Goal: Find specific page/section: Find specific page/section

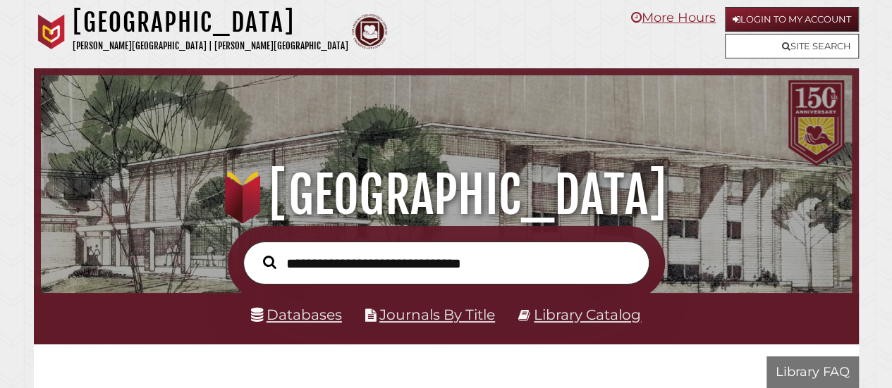
scroll to position [268, 804]
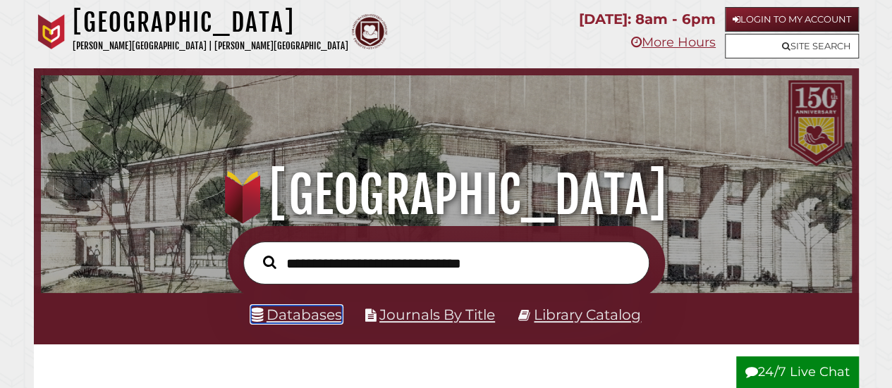
click at [319, 314] on link "Databases" at bounding box center [296, 315] width 91 height 18
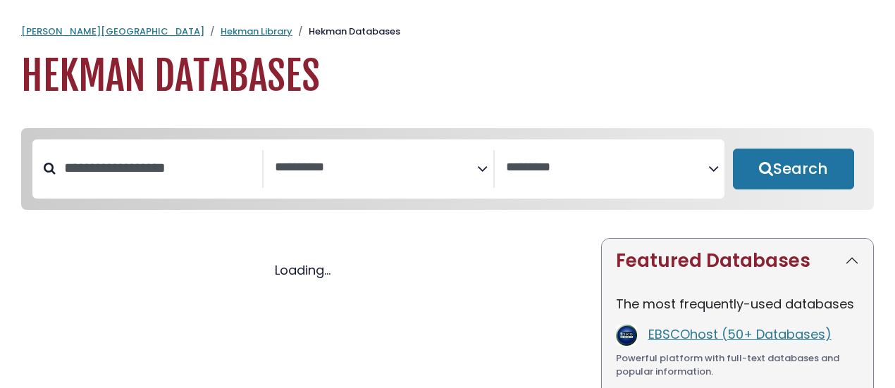
select select "Database Subject Filter"
select select "Database Vendors Filter"
select select "Database Subject Filter"
select select "Database Vendors Filter"
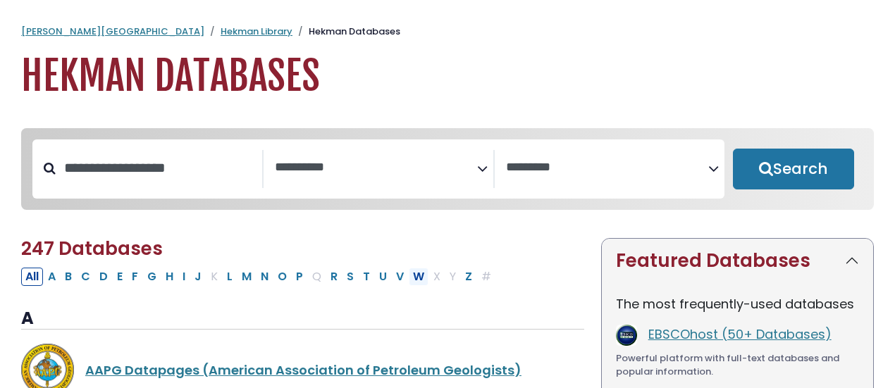
click at [409, 284] on button "W" at bounding box center [419, 277] width 20 height 18
select select "Database Subject Filter"
select select "Database Vendors Filter"
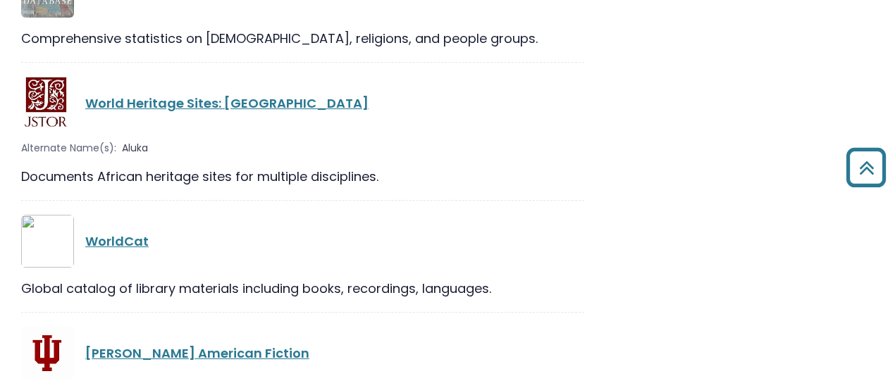
scroll to position [755, 0]
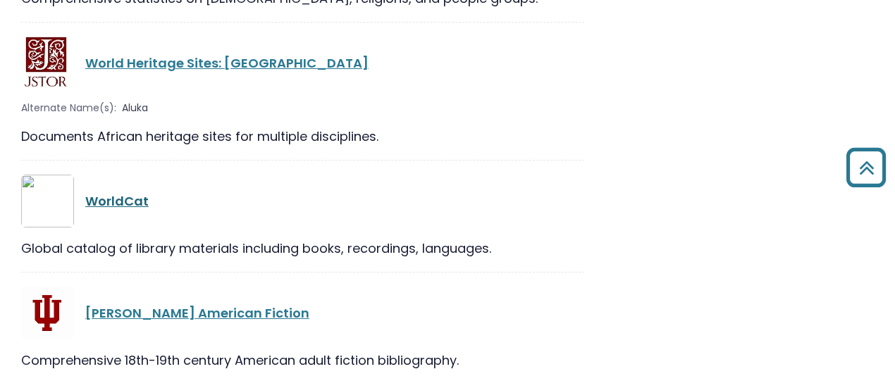
click at [131, 201] on link "WorldCat" at bounding box center [116, 201] width 63 height 18
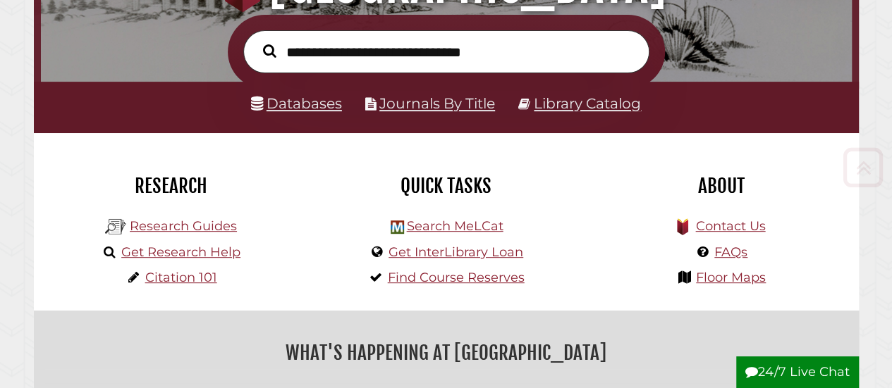
scroll to position [264, 0]
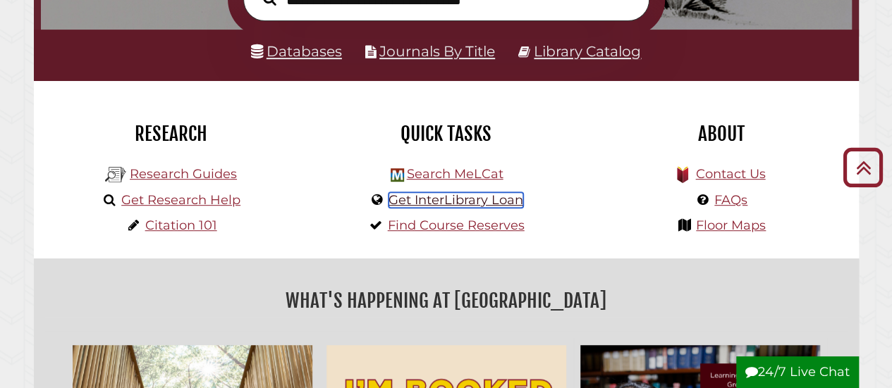
click at [486, 205] on link "Get InterLibrary Loan" at bounding box center [455, 200] width 135 height 16
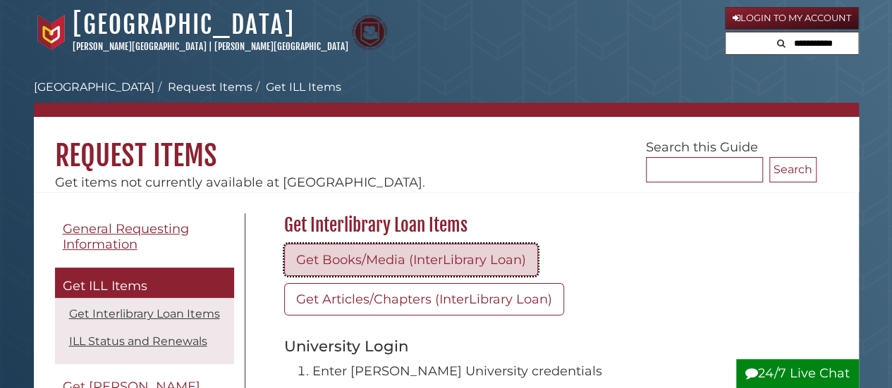
click at [458, 258] on link "Get Books/Media (InterLibrary Loan)" at bounding box center [411, 260] width 254 height 32
